Goal: Communication & Community: Answer question/provide support

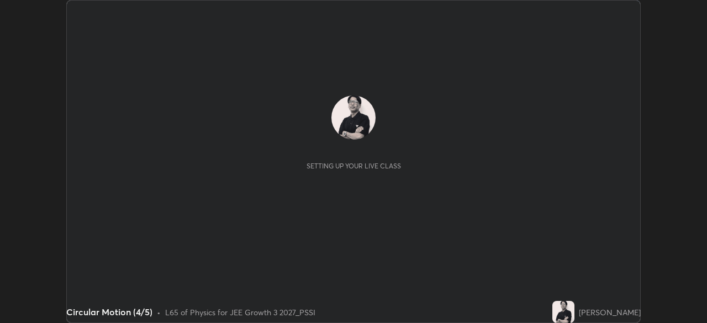
scroll to position [323, 707]
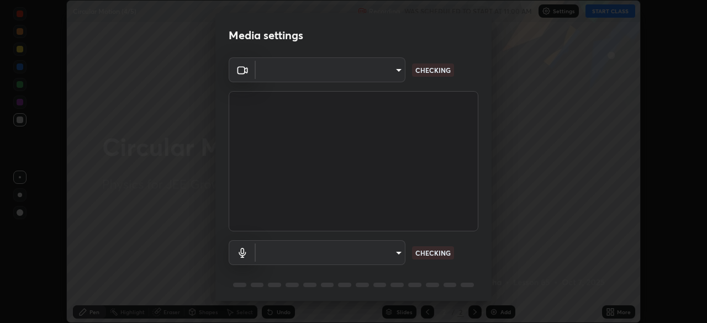
type input "f7d245abf0684c24fcfca86869c925f05e5e90ab47e824b3f573f0e27bb25b40"
click at [379, 248] on body "Erase all Circular Motion (4/5) Recording WAS SCHEDULED TO START AT 11:00 AM Se…" at bounding box center [353, 161] width 707 height 323
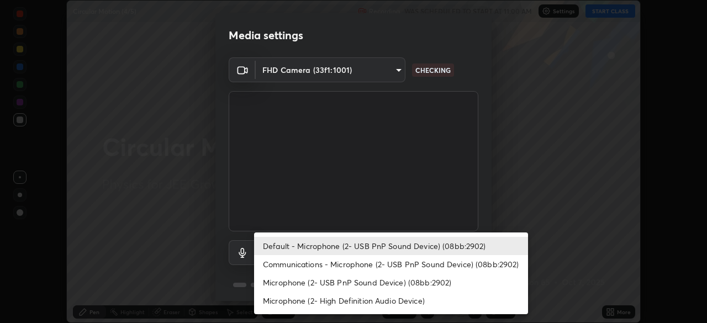
click at [380, 260] on li "Communications - Microphone (2- USB PnP Sound Device) (08bb:2902)" at bounding box center [391, 264] width 274 height 18
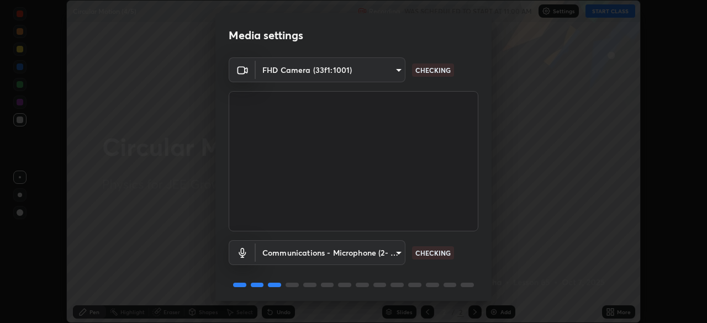
click at [370, 251] on body "Erase all Circular Motion (4/5) Recording WAS SCHEDULED TO START AT 11:00 AM Se…" at bounding box center [353, 161] width 707 height 323
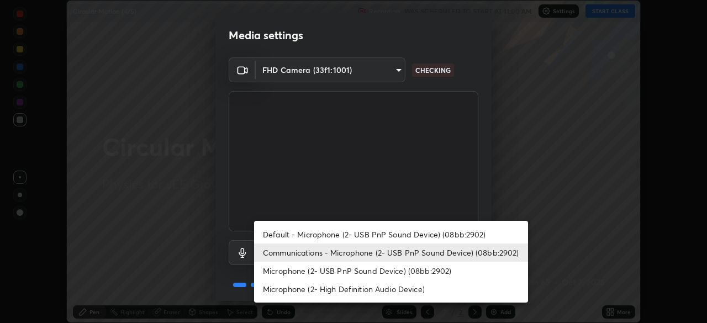
click at [381, 230] on li "Default - Microphone (2- USB PnP Sound Device) (08bb:2902)" at bounding box center [391, 235] width 274 height 18
type input "default"
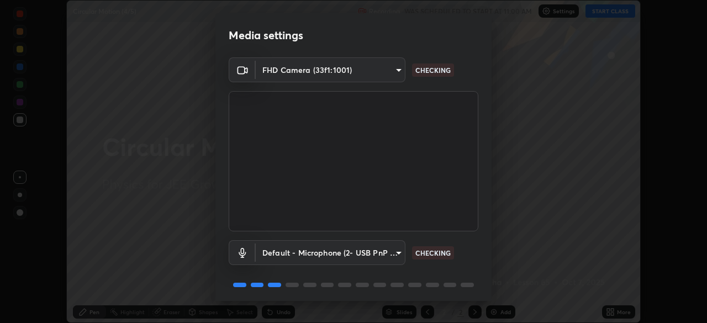
scroll to position [39, 0]
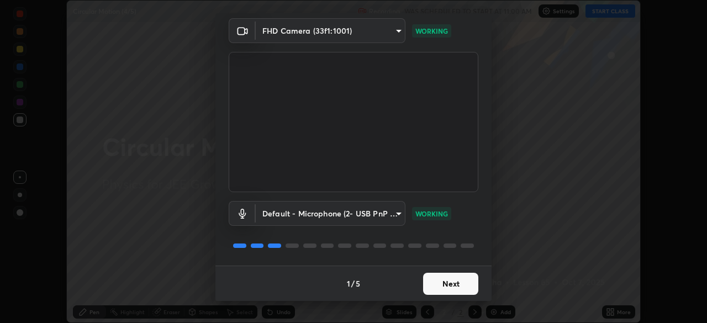
click at [443, 284] on button "Next" at bounding box center [450, 284] width 55 height 22
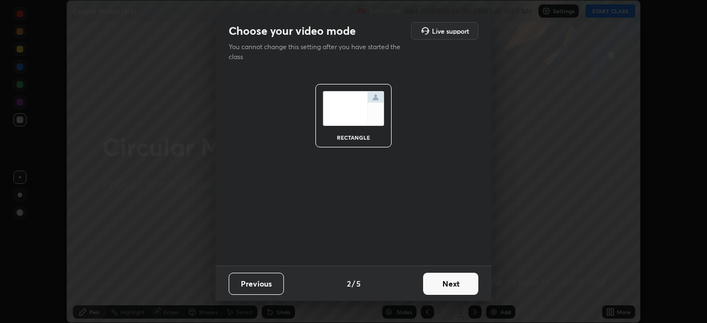
scroll to position [0, 0]
click at [444, 281] on button "Next" at bounding box center [450, 284] width 55 height 22
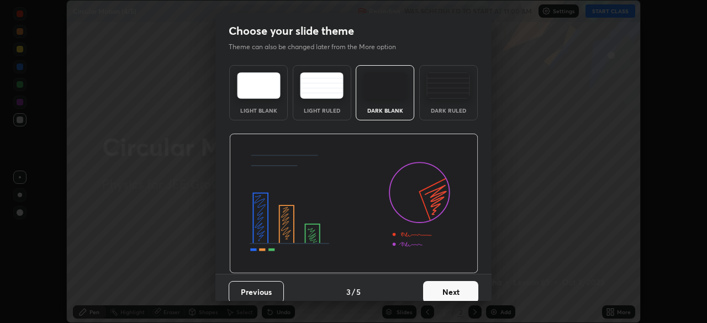
click at [444, 283] on button "Next" at bounding box center [450, 292] width 55 height 22
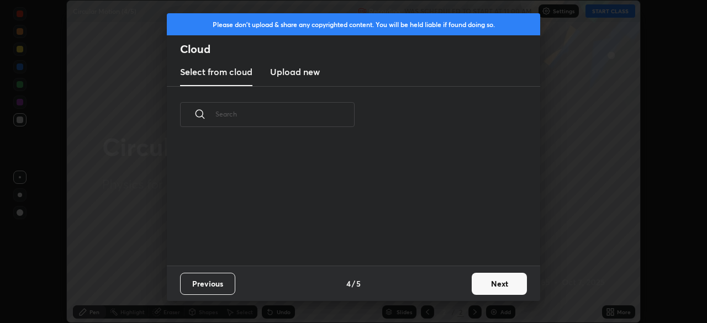
click at [445, 283] on div "Previous 4 / 5 Next" at bounding box center [354, 283] width 374 height 35
click at [482, 285] on button "Next" at bounding box center [499, 284] width 55 height 22
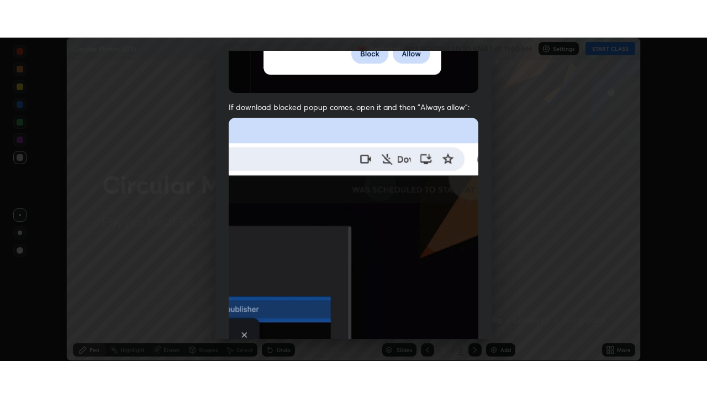
scroll to position [265, 0]
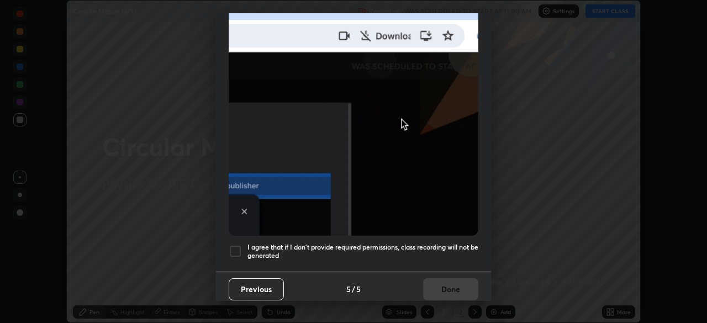
click at [235, 248] on div at bounding box center [235, 251] width 13 height 13
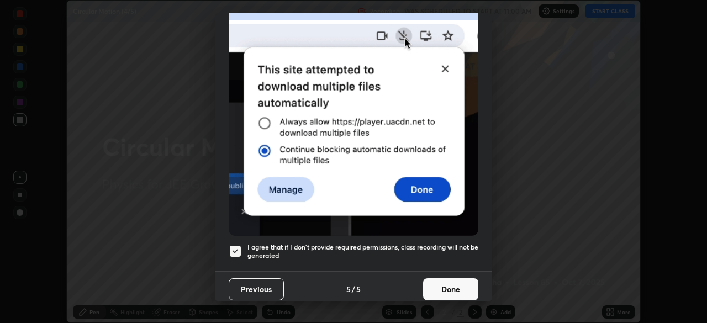
click at [453, 282] on button "Done" at bounding box center [450, 290] width 55 height 22
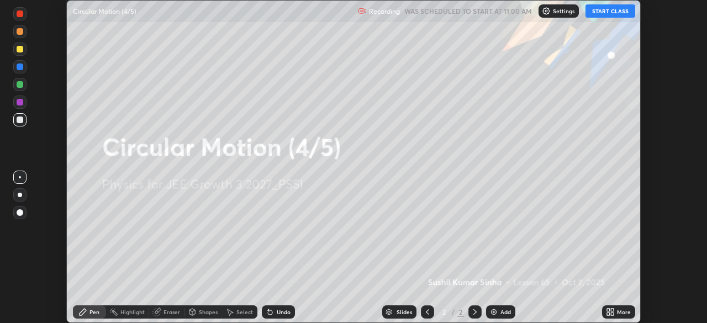
click at [609, 13] on button "START CLASS" at bounding box center [611, 10] width 50 height 13
click at [613, 313] on icon at bounding box center [612, 314] width 3 height 3
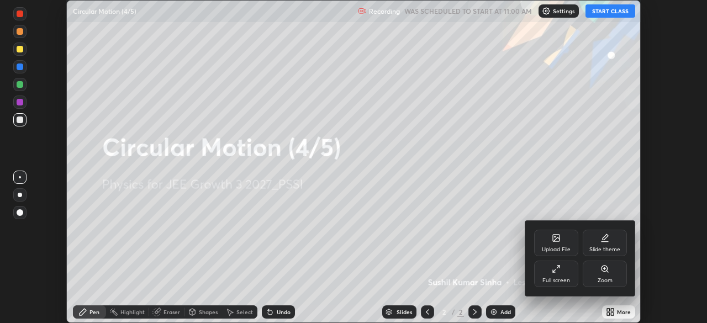
click at [563, 272] on div "Full screen" at bounding box center [556, 274] width 44 height 27
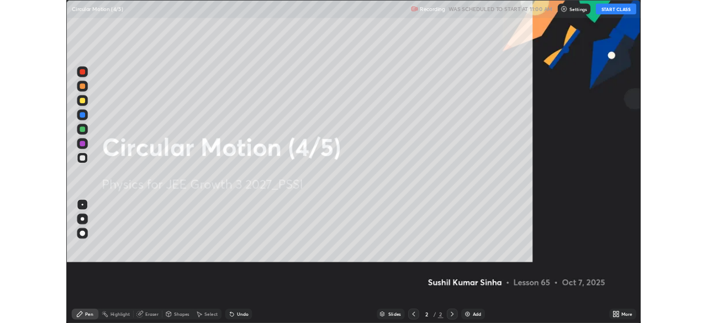
scroll to position [398, 707]
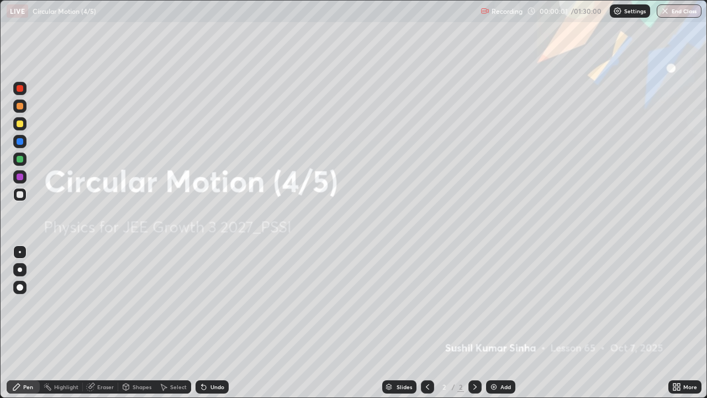
click at [495, 323] on img at bounding box center [494, 386] width 9 height 9
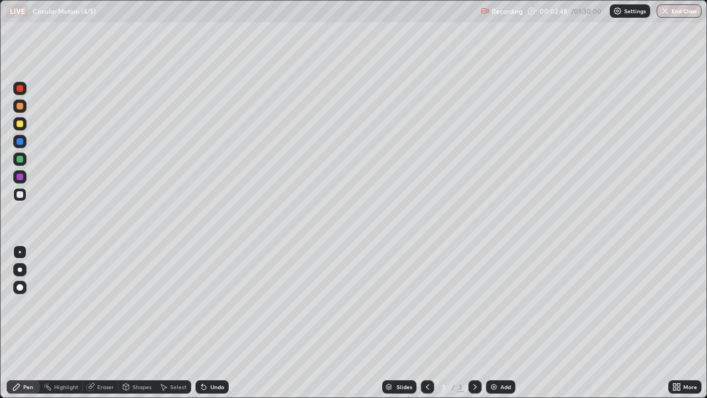
click at [19, 124] on div at bounding box center [20, 123] width 7 height 7
click at [148, 323] on div "Shapes" at bounding box center [142, 387] width 19 height 6
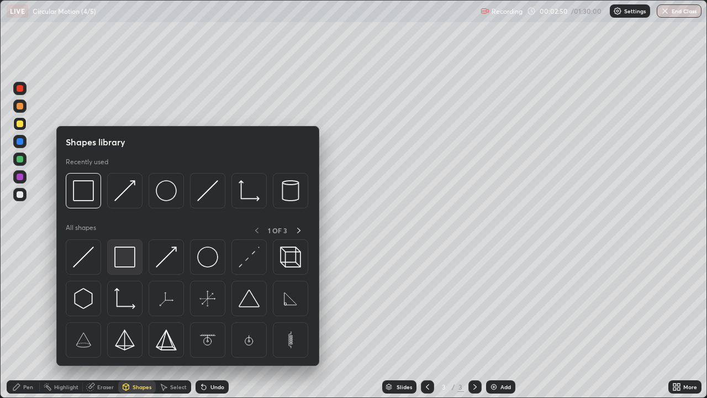
click at [127, 259] on img at bounding box center [124, 257] width 21 height 21
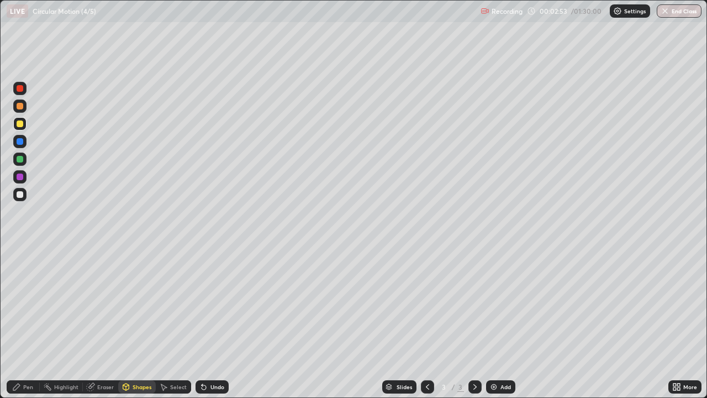
click at [142, 323] on div "Shapes" at bounding box center [142, 387] width 19 height 6
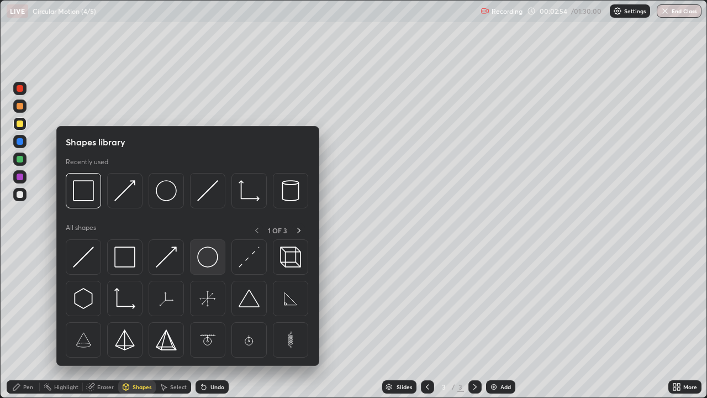
click at [209, 260] on img at bounding box center [207, 257] width 21 height 21
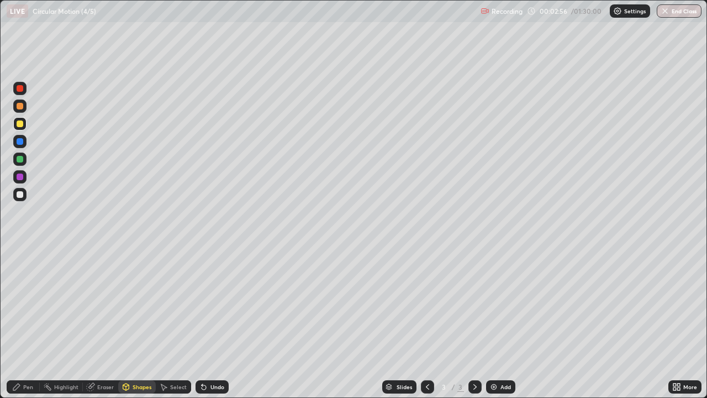
click at [35, 323] on div "Pen" at bounding box center [23, 386] width 33 height 13
click at [21, 161] on div at bounding box center [20, 159] width 7 height 7
click at [213, 323] on div "Undo" at bounding box center [212, 386] width 33 height 13
click at [20, 88] on div at bounding box center [20, 88] width 7 height 7
click at [20, 141] on div at bounding box center [20, 141] width 7 height 7
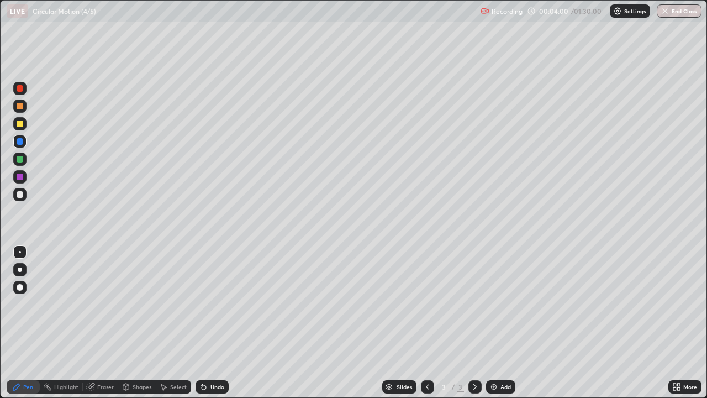
click at [216, 323] on div "Undo" at bounding box center [218, 387] width 14 height 6
click at [19, 159] on div at bounding box center [20, 159] width 7 height 7
click at [21, 160] on div at bounding box center [20, 159] width 7 height 7
click at [21, 177] on div at bounding box center [20, 177] width 7 height 7
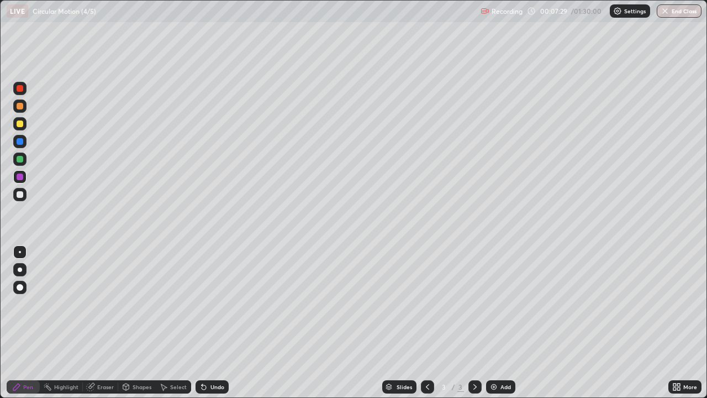
click at [19, 90] on div at bounding box center [20, 88] width 7 height 7
click at [19, 176] on div at bounding box center [20, 177] width 7 height 7
click at [22, 126] on div at bounding box center [20, 123] width 7 height 7
click at [492, 323] on img at bounding box center [494, 386] width 9 height 9
click at [20, 195] on div at bounding box center [20, 194] width 7 height 7
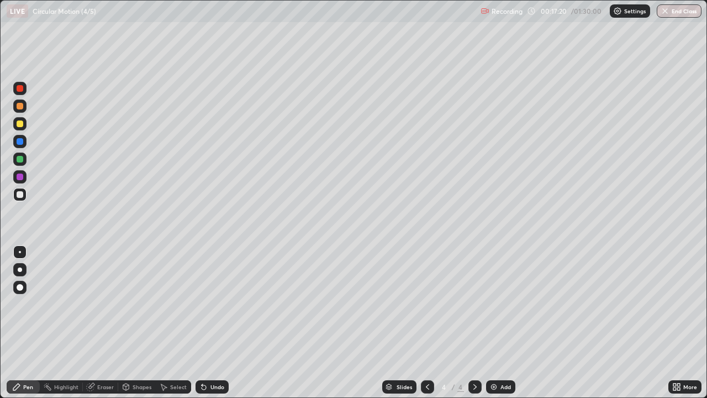
click at [22, 196] on div at bounding box center [20, 194] width 7 height 7
click at [21, 125] on div at bounding box center [20, 123] width 7 height 7
click at [22, 95] on div at bounding box center [19, 88] width 13 height 13
click at [23, 144] on div at bounding box center [19, 141] width 13 height 13
click at [25, 91] on div at bounding box center [19, 88] width 13 height 13
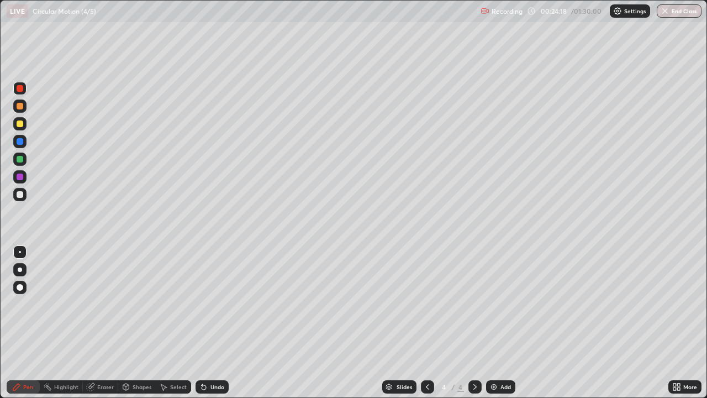
click at [492, 323] on img at bounding box center [494, 386] width 9 height 9
click at [147, 323] on div "Shapes" at bounding box center [142, 387] width 19 height 6
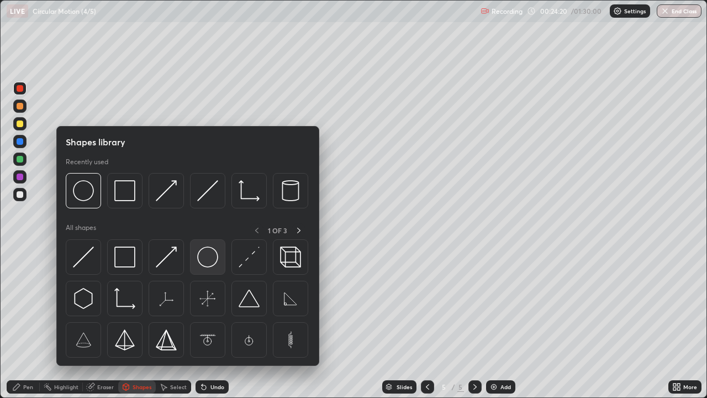
click at [206, 256] on img at bounding box center [207, 257] width 21 height 21
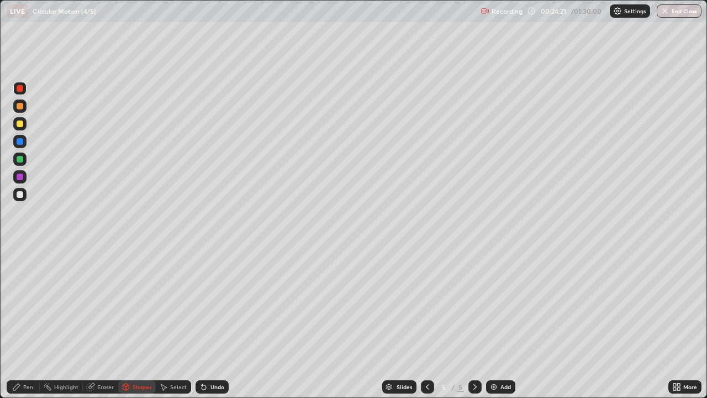
click at [19, 195] on div at bounding box center [20, 194] width 7 height 7
click at [21, 195] on div at bounding box center [20, 194] width 7 height 7
click at [22, 125] on div at bounding box center [20, 123] width 7 height 7
click at [29, 323] on div "Pen" at bounding box center [28, 387] width 10 height 6
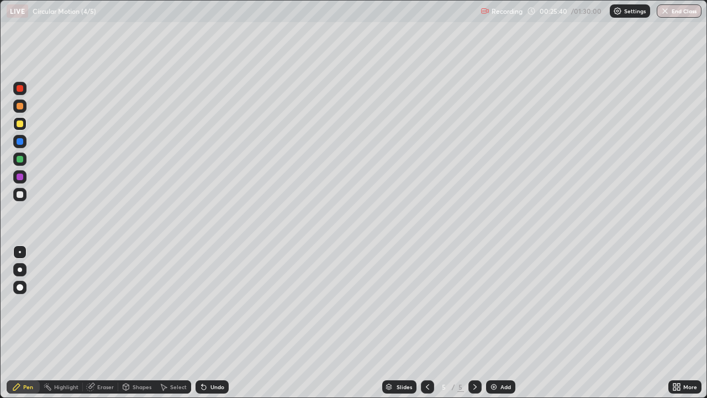
click at [24, 178] on div at bounding box center [19, 176] width 13 height 13
click at [107, 323] on div "Eraser" at bounding box center [105, 387] width 17 height 6
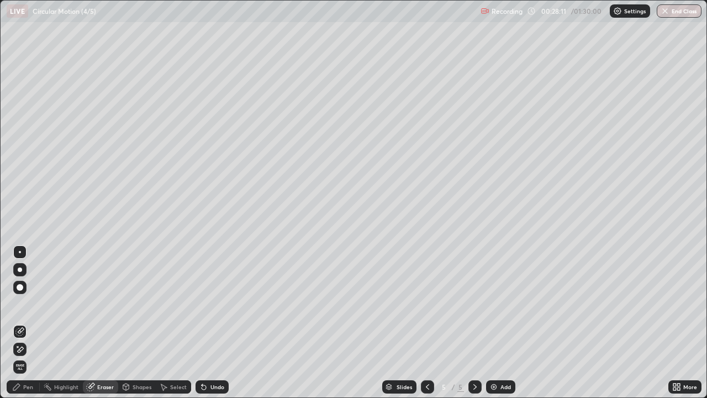
click at [32, 323] on div "Pen" at bounding box center [28, 387] width 10 height 6
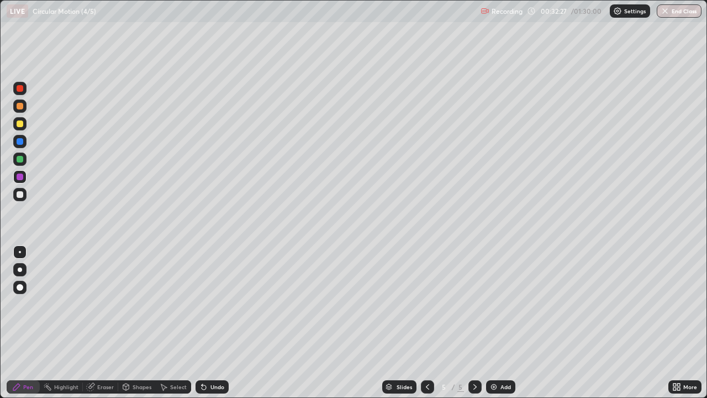
click at [494, 323] on img at bounding box center [494, 386] width 9 height 9
click at [146, 323] on div "Shapes" at bounding box center [142, 387] width 19 height 6
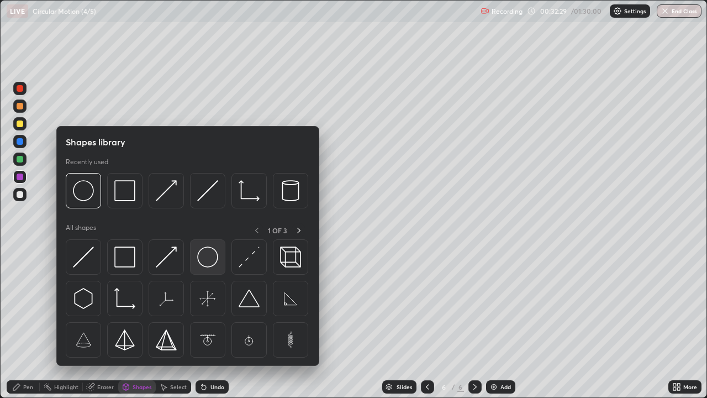
click at [203, 259] on img at bounding box center [207, 257] width 21 height 21
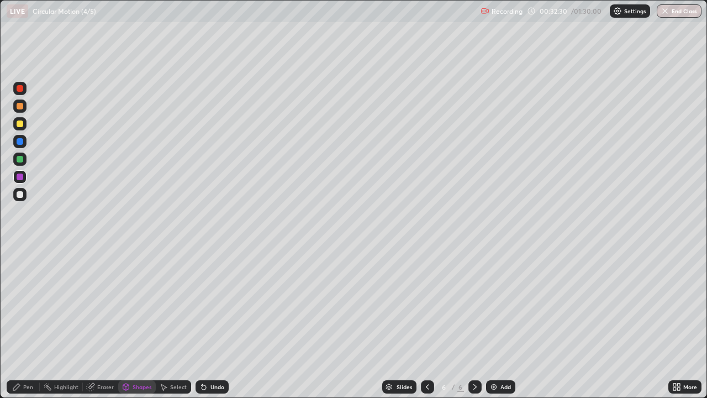
click at [20, 126] on div at bounding box center [20, 123] width 7 height 7
click at [139, 323] on div "Shapes" at bounding box center [142, 387] width 19 height 6
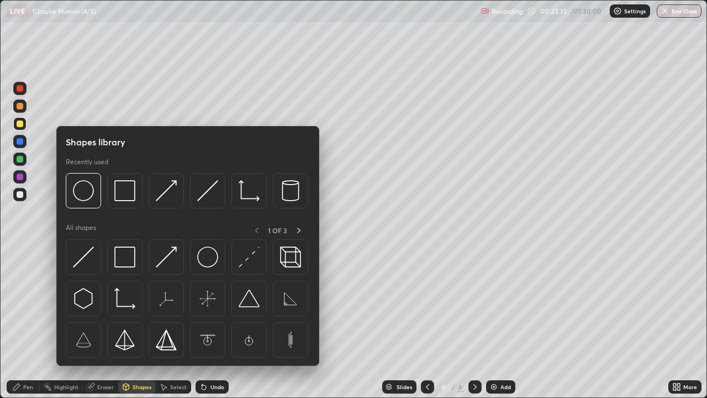
click at [89, 258] on img at bounding box center [83, 257] width 21 height 21
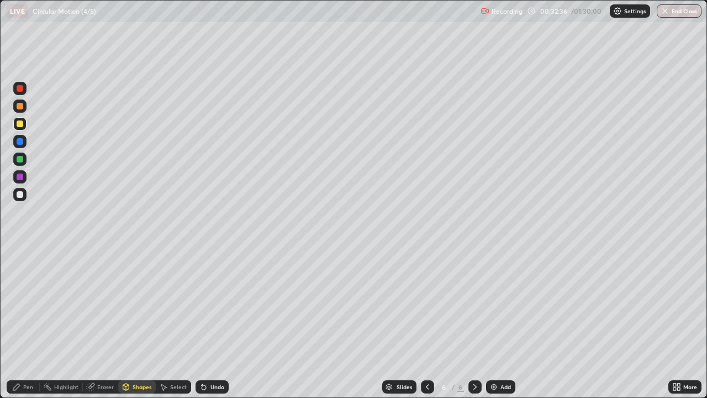
click at [23, 161] on div at bounding box center [19, 159] width 13 height 13
click at [23, 88] on div at bounding box center [20, 88] width 7 height 7
click at [32, 323] on div "Pen" at bounding box center [28, 387] width 10 height 6
click at [17, 141] on div at bounding box center [20, 141] width 7 height 7
click at [496, 323] on img at bounding box center [494, 386] width 9 height 9
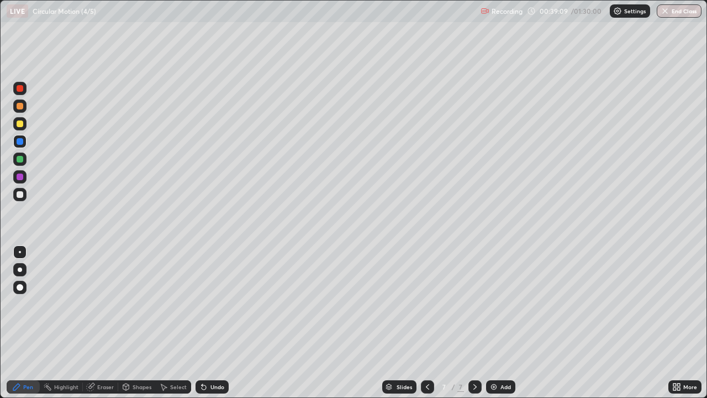
click at [148, 323] on div "Shapes" at bounding box center [137, 386] width 38 height 13
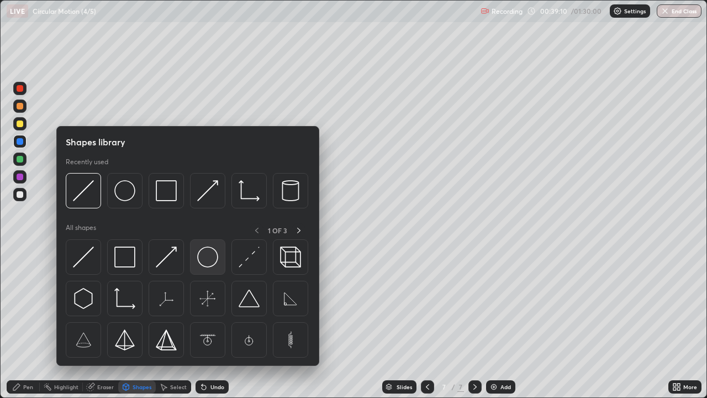
click at [203, 259] on img at bounding box center [207, 257] width 21 height 21
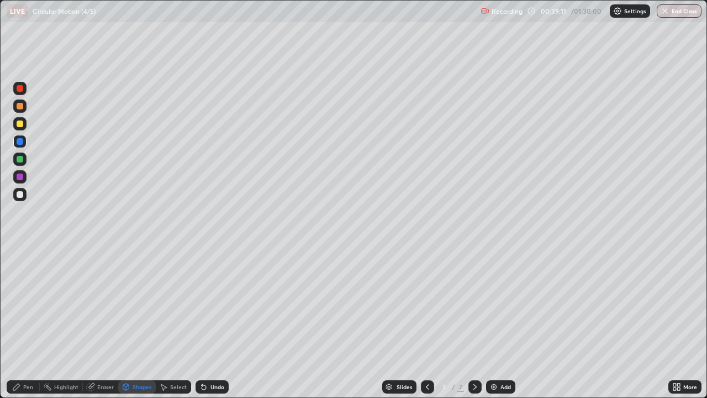
click at [20, 196] on div at bounding box center [20, 194] width 7 height 7
click at [22, 160] on div at bounding box center [20, 159] width 7 height 7
click at [30, 323] on div "Pen" at bounding box center [28, 387] width 10 height 6
click at [25, 128] on div at bounding box center [19, 123] width 13 height 13
click at [491, 323] on img at bounding box center [494, 386] width 9 height 9
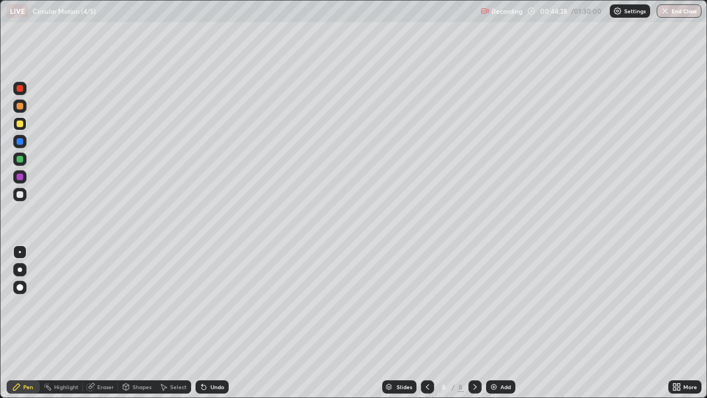
click at [141, 323] on div "Shapes" at bounding box center [142, 387] width 19 height 6
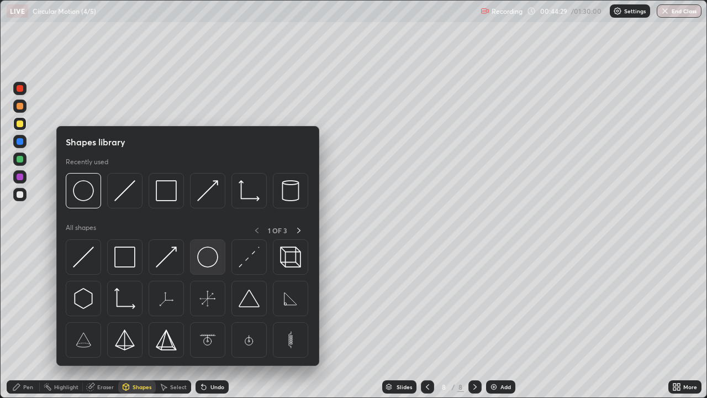
click at [207, 256] on img at bounding box center [207, 257] width 21 height 21
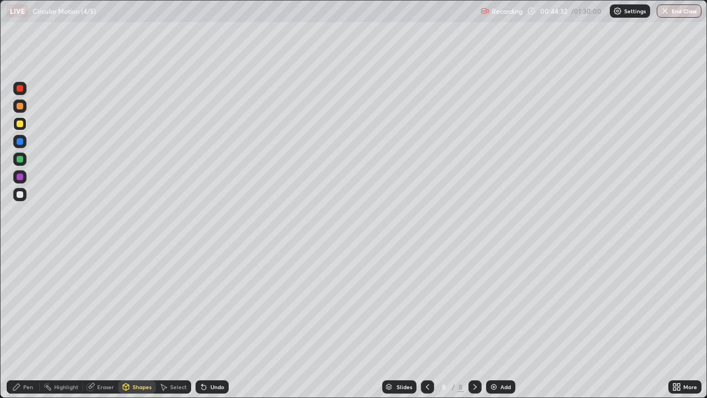
click at [105, 323] on div "Eraser" at bounding box center [105, 387] width 17 height 6
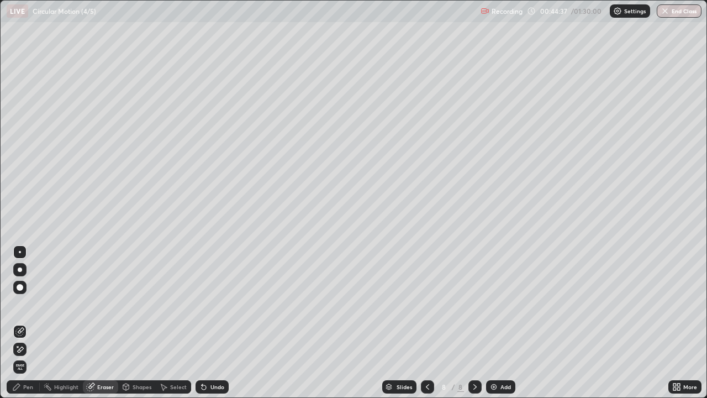
click at [30, 323] on div "Pen" at bounding box center [28, 387] width 10 height 6
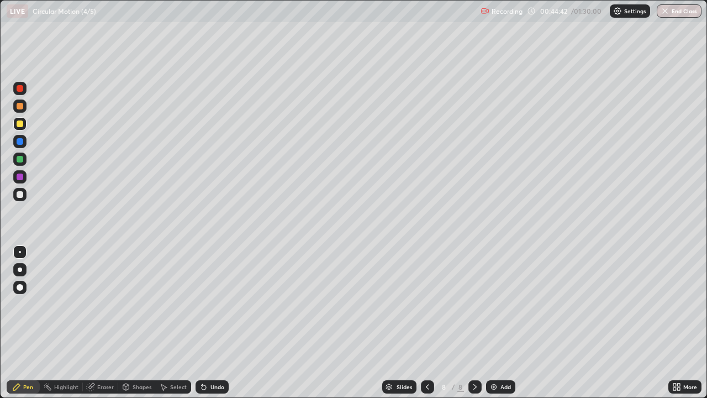
click at [21, 161] on div at bounding box center [20, 159] width 7 height 7
click at [212, 323] on div "Undo" at bounding box center [218, 387] width 14 height 6
click at [211, 323] on div "Undo" at bounding box center [218, 387] width 14 height 6
click at [213, 323] on div "Undo" at bounding box center [218, 387] width 14 height 6
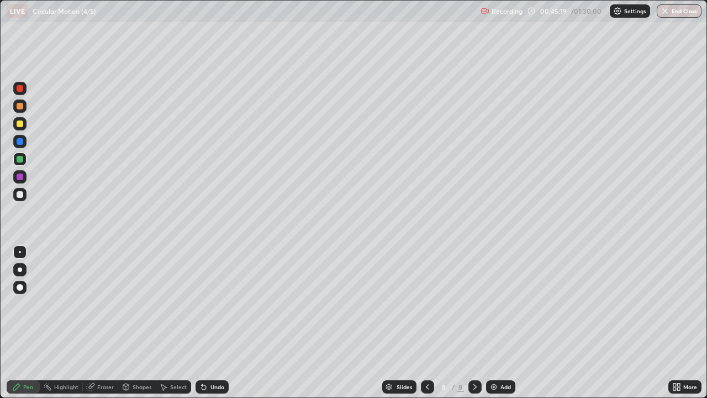
click at [211, 323] on div "Undo" at bounding box center [218, 387] width 14 height 6
click at [492, 323] on img at bounding box center [494, 386] width 9 height 9
click at [144, 323] on div "Shapes" at bounding box center [142, 387] width 19 height 6
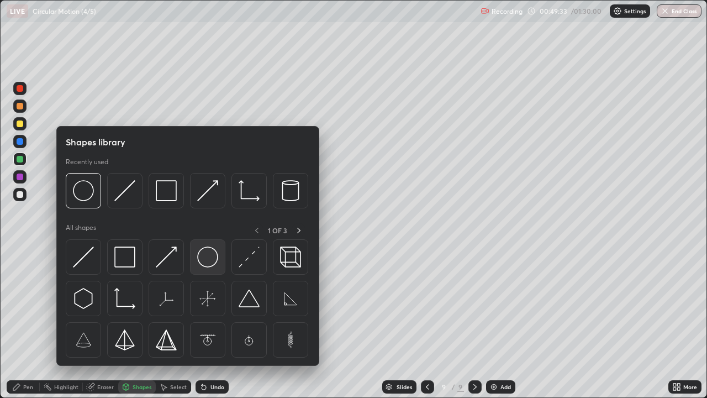
click at [209, 259] on img at bounding box center [207, 257] width 21 height 21
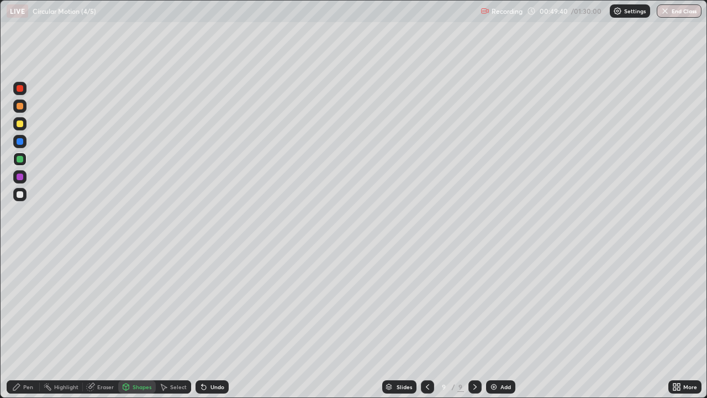
click at [34, 323] on div "Pen" at bounding box center [23, 386] width 33 height 13
click at [24, 88] on div at bounding box center [19, 88] width 13 height 13
click at [145, 323] on div "Shapes" at bounding box center [142, 387] width 19 height 6
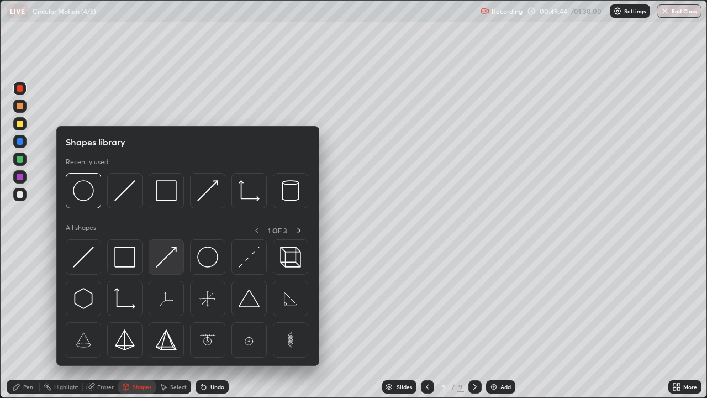
click at [165, 258] on img at bounding box center [166, 257] width 21 height 21
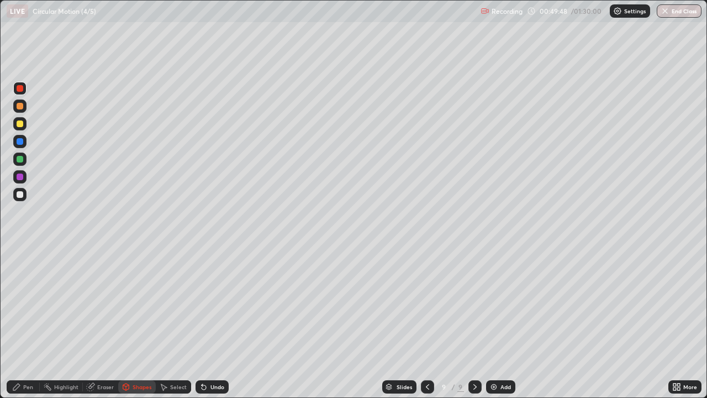
click at [22, 140] on div at bounding box center [20, 141] width 7 height 7
click at [104, 323] on div "Eraser" at bounding box center [105, 387] width 17 height 6
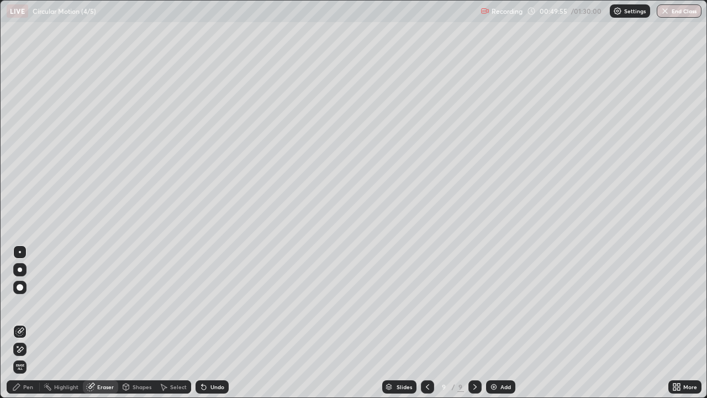
click at [35, 323] on div "Pen" at bounding box center [23, 386] width 33 height 13
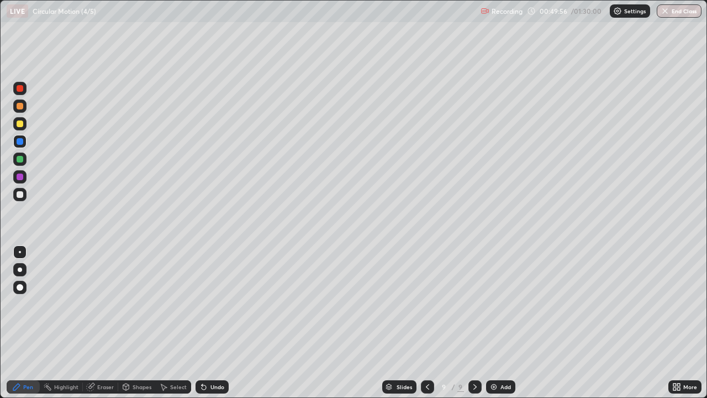
click at [20, 177] on div at bounding box center [20, 177] width 7 height 7
click at [23, 196] on div at bounding box center [20, 194] width 7 height 7
click at [20, 124] on div at bounding box center [20, 123] width 7 height 7
click at [20, 141] on div at bounding box center [20, 141] width 7 height 7
click at [675, 323] on icon at bounding box center [675, 388] width 3 height 3
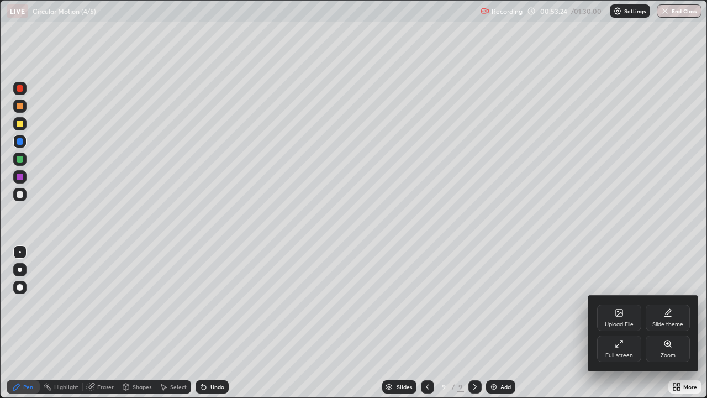
click at [620, 323] on div "Full screen" at bounding box center [619, 348] width 44 height 27
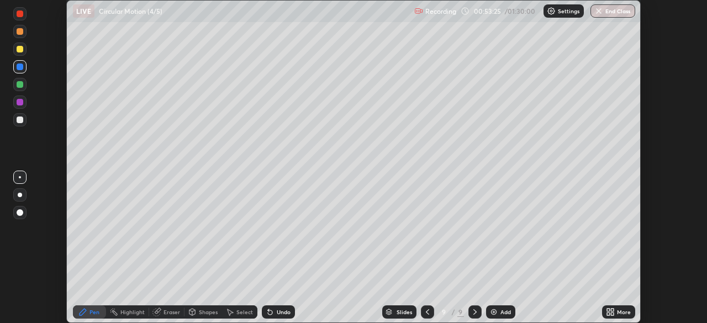
scroll to position [54948, 54563]
click at [608, 309] on icon at bounding box center [608, 310] width 3 height 3
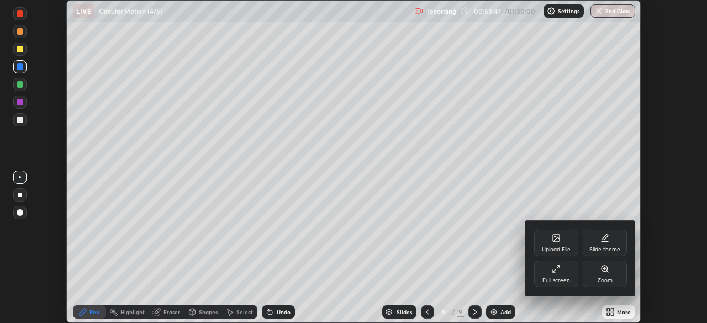
click at [609, 312] on div at bounding box center [353, 161] width 707 height 323
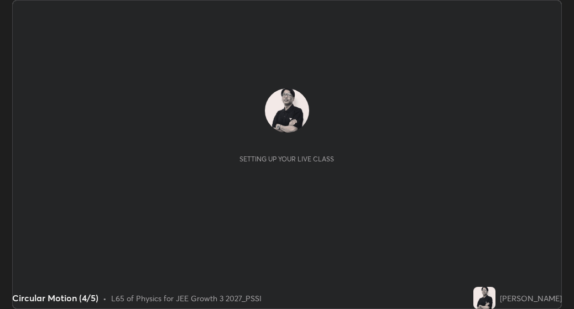
scroll to position [309, 574]
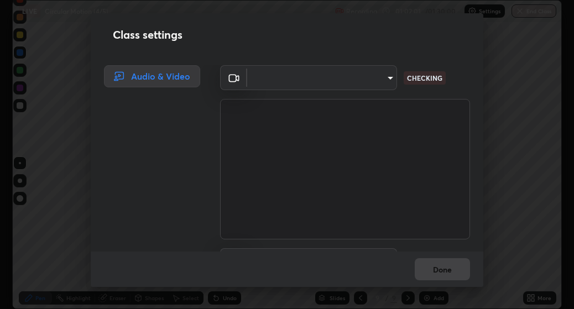
type input "f7d245abf0684c24fcfca86869c925f05e5e90ab47e824b3f573f0e27bb25b40"
type input "default"
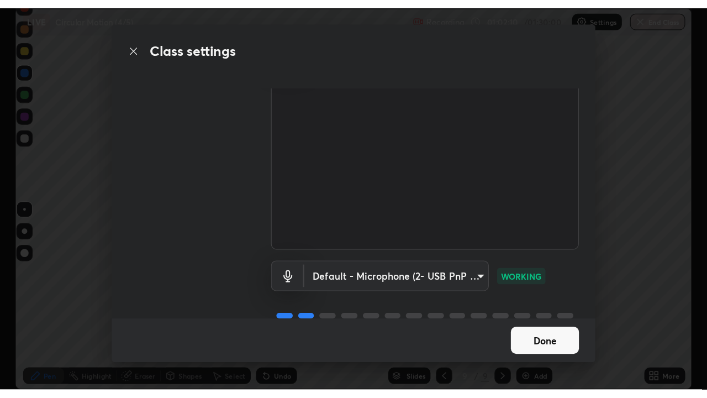
scroll to position [65, 0]
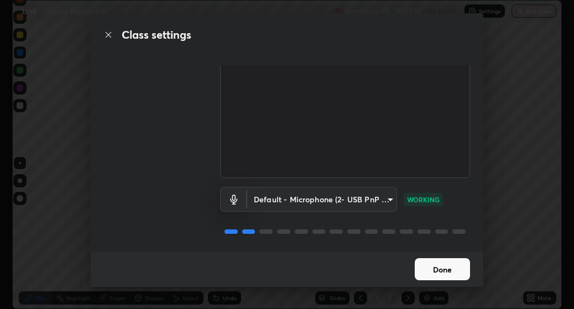
click at [431, 270] on button "Done" at bounding box center [442, 269] width 55 height 22
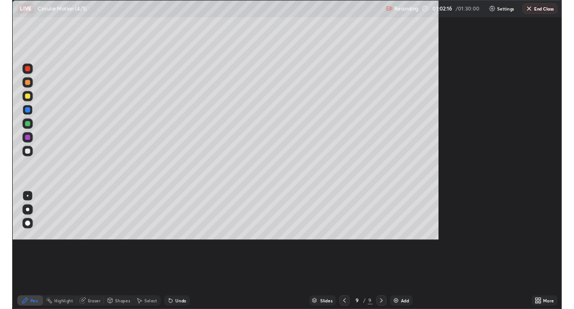
scroll to position [398, 707]
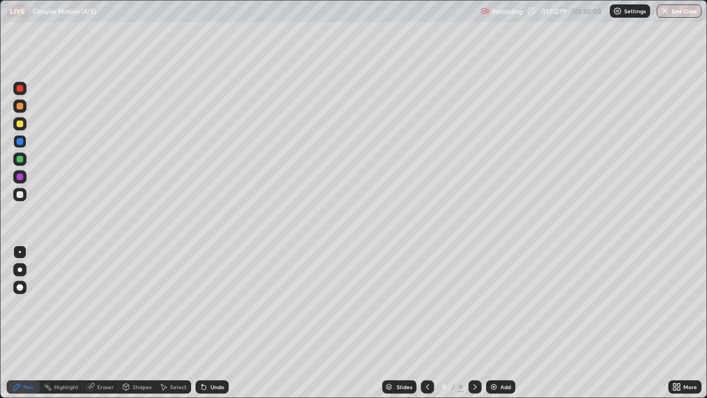
click at [573, 308] on icon at bounding box center [679, 388] width 3 height 3
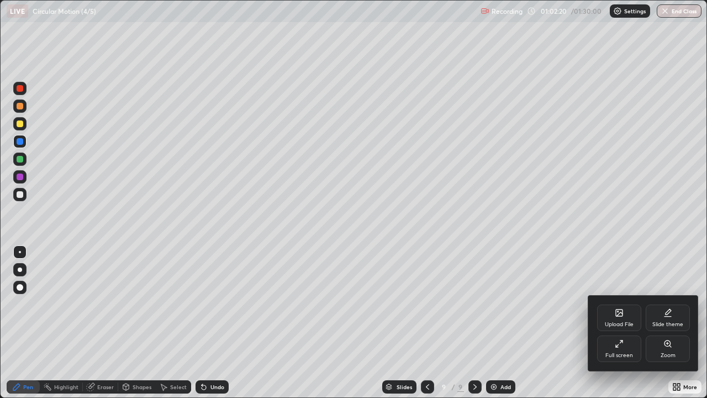
click at [573, 308] on icon at bounding box center [619, 343] width 9 height 9
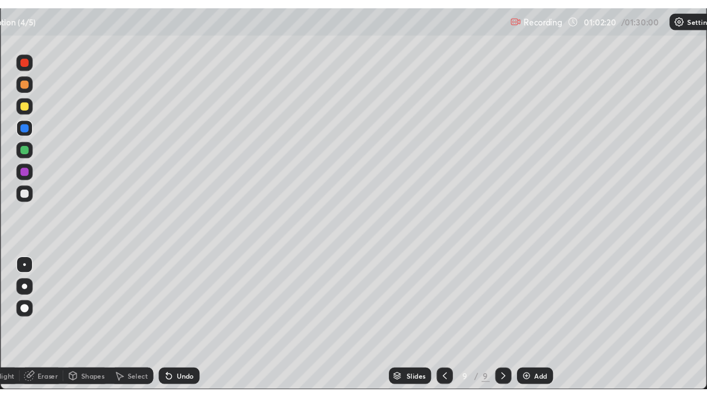
scroll to position [54962, 54697]
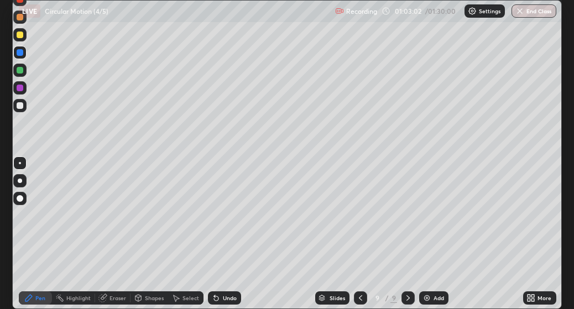
click at [533, 298] on icon at bounding box center [530, 297] width 9 height 9
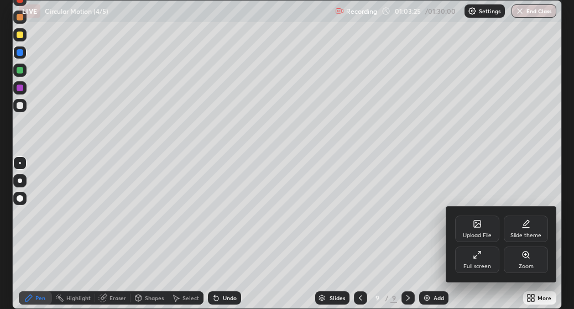
click at [481, 264] on div "Full screen" at bounding box center [477, 267] width 28 height 6
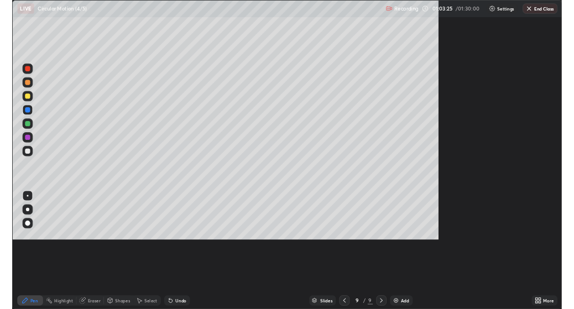
scroll to position [398, 707]
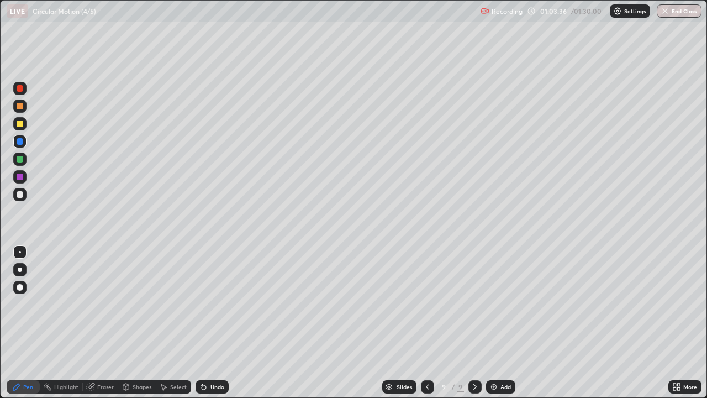
click at [491, 308] on img at bounding box center [494, 386] width 9 height 9
click at [143, 308] on div "Shapes" at bounding box center [142, 387] width 19 height 6
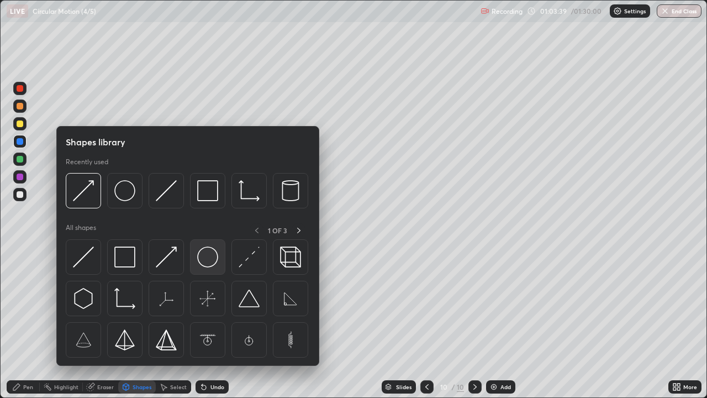
click at [206, 258] on img at bounding box center [207, 257] width 21 height 21
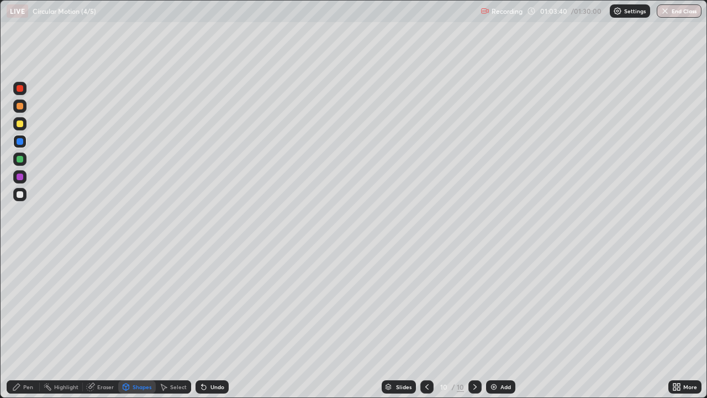
click at [20, 124] on div at bounding box center [20, 123] width 7 height 7
click at [23, 196] on div at bounding box center [20, 194] width 7 height 7
click at [20, 195] on div at bounding box center [20, 194] width 7 height 7
click at [38, 308] on div "Pen" at bounding box center [23, 386] width 33 height 13
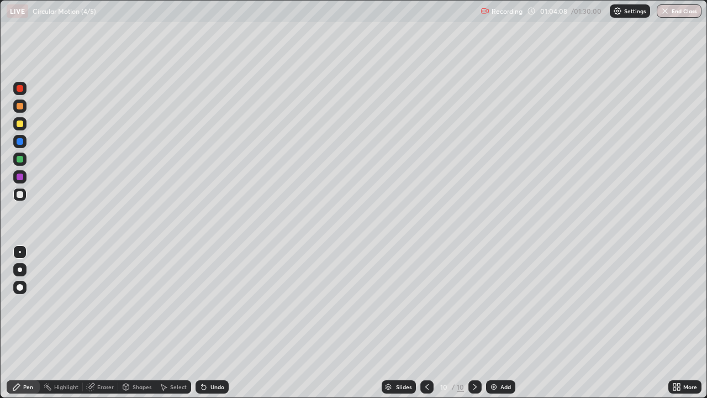
click at [24, 160] on div at bounding box center [19, 159] width 13 height 13
click at [20, 159] on div at bounding box center [20, 159] width 7 height 7
click at [20, 179] on div at bounding box center [20, 177] width 7 height 7
click at [20, 141] on div at bounding box center [20, 141] width 7 height 7
click at [573, 308] on icon at bounding box center [675, 388] width 3 height 3
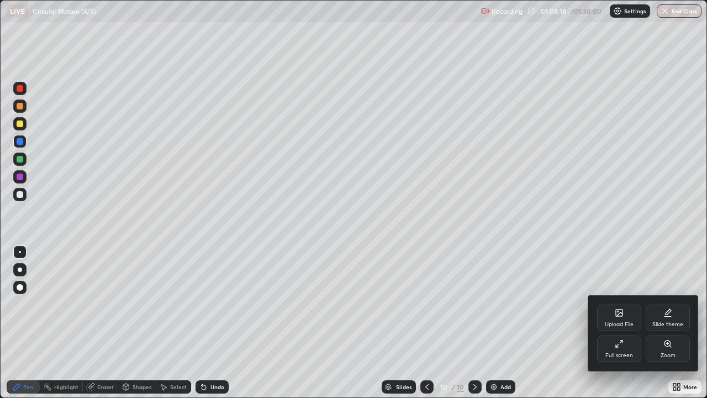
click at [573, 308] on div "Full screen" at bounding box center [620, 356] width 28 height 6
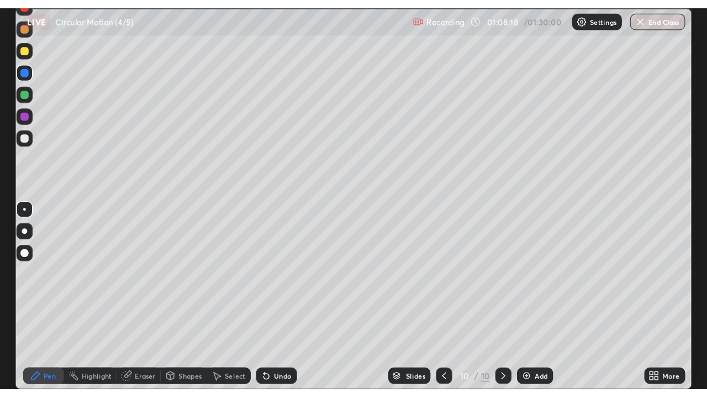
scroll to position [54962, 54697]
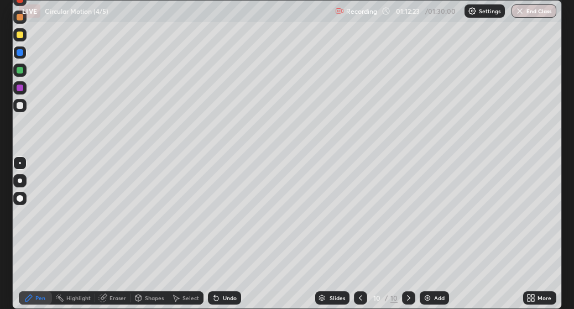
click at [537, 296] on div "More" at bounding box center [539, 297] width 33 height 13
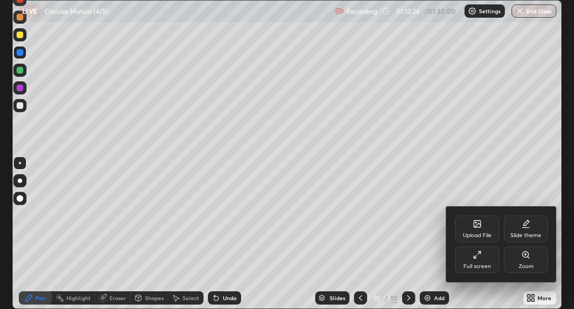
click at [480, 262] on div "Full screen" at bounding box center [477, 260] width 44 height 27
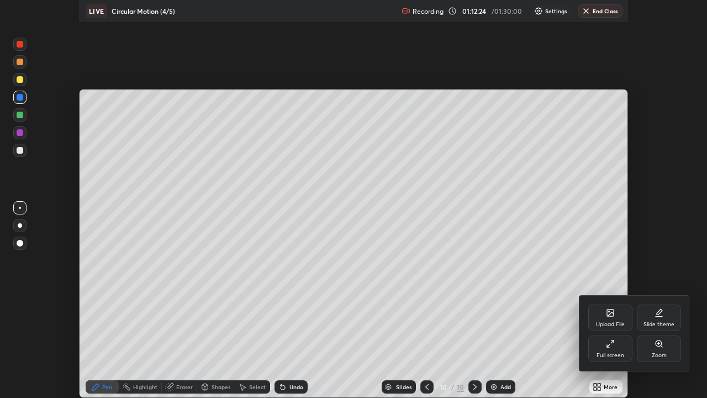
scroll to position [398, 707]
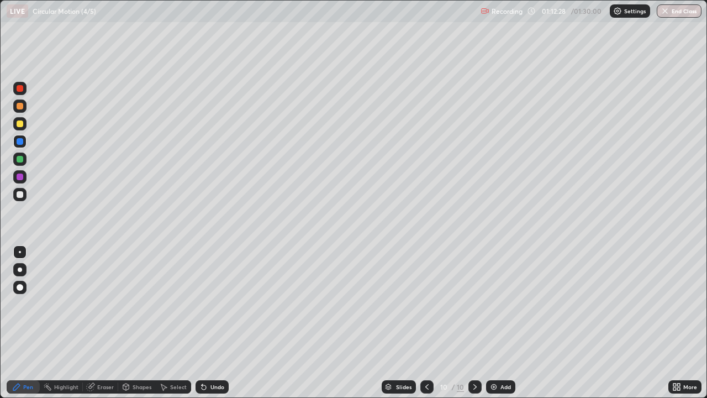
click at [22, 125] on div at bounding box center [20, 123] width 7 height 7
click at [492, 308] on img at bounding box center [494, 386] width 9 height 9
click at [145, 308] on div "Shapes" at bounding box center [142, 387] width 19 height 6
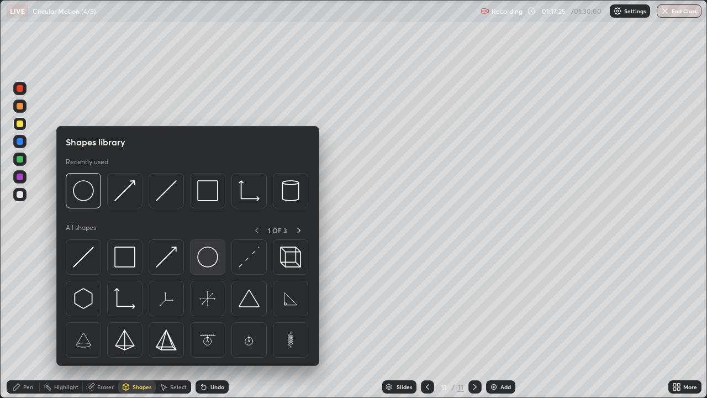
click at [207, 257] on img at bounding box center [207, 257] width 21 height 21
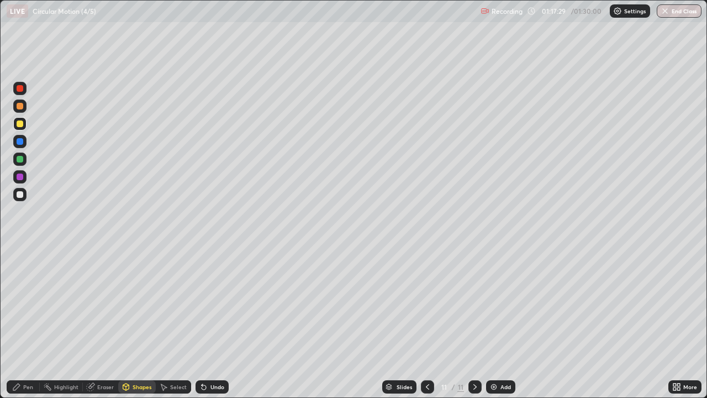
click at [24, 162] on div at bounding box center [19, 159] width 13 height 13
click at [34, 308] on div "Pen" at bounding box center [23, 386] width 33 height 13
click at [25, 90] on div at bounding box center [19, 88] width 13 height 13
click at [428, 308] on icon at bounding box center [427, 386] width 9 height 9
click at [475, 308] on icon at bounding box center [475, 386] width 9 height 9
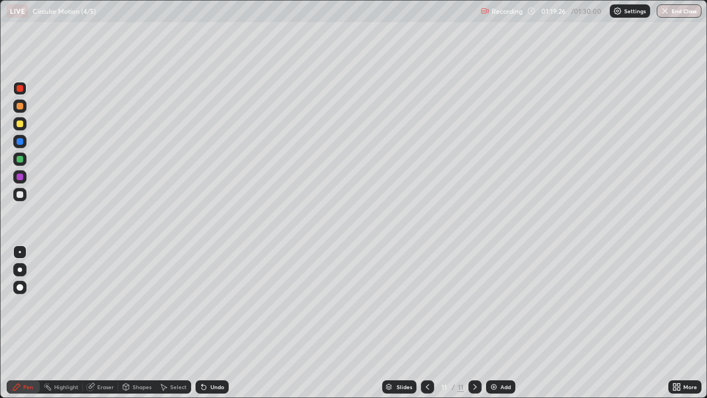
click at [425, 308] on icon at bounding box center [427, 386] width 9 height 9
click at [573, 11] on button "End Class" at bounding box center [679, 10] width 45 height 13
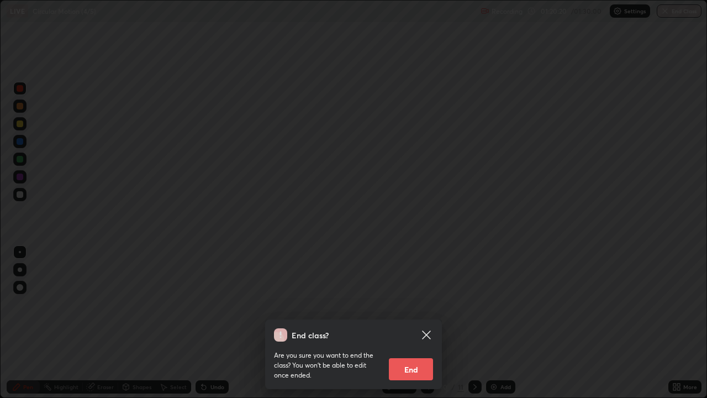
click at [391, 253] on div "End class? Are you sure you want to end the class? You won’t be able to edit on…" at bounding box center [353, 199] width 707 height 398
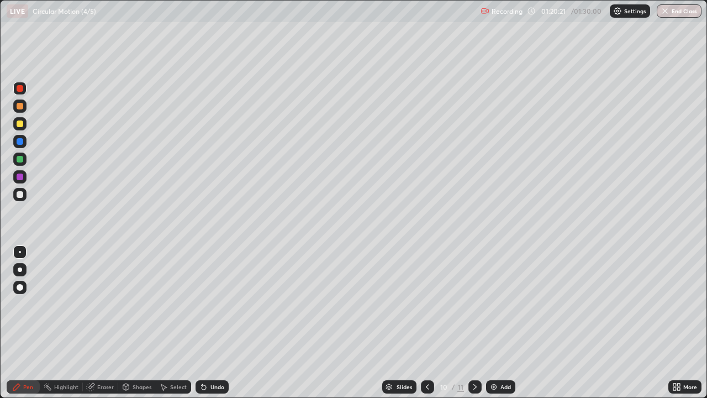
click at [573, 15] on button "End Class" at bounding box center [679, 10] width 45 height 13
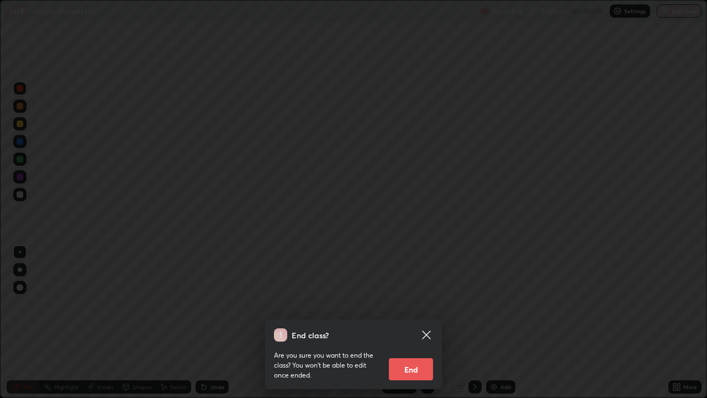
click at [417, 308] on button "End" at bounding box center [411, 369] width 44 height 22
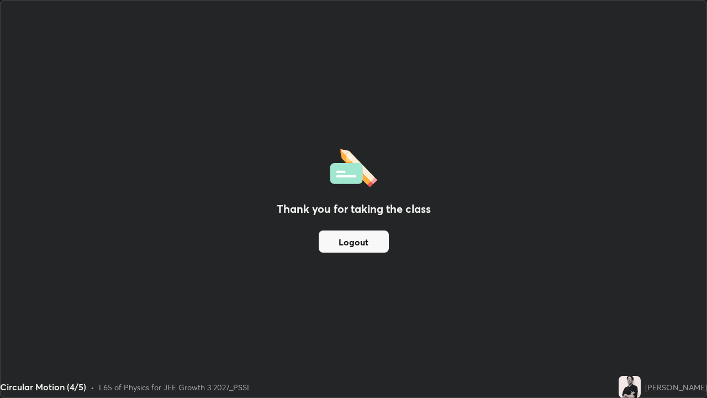
click at [366, 240] on button "Logout" at bounding box center [354, 241] width 70 height 22
